Goal: Navigation & Orientation: Find specific page/section

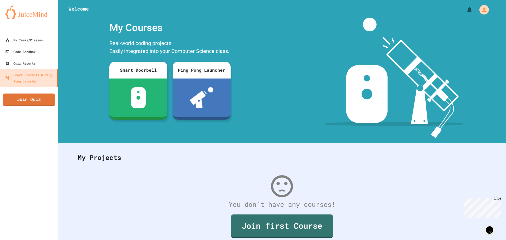
click at [499, 198] on div "Close" at bounding box center [497, 199] width 7 height 7
